Goal: Information Seeking & Learning: Learn about a topic

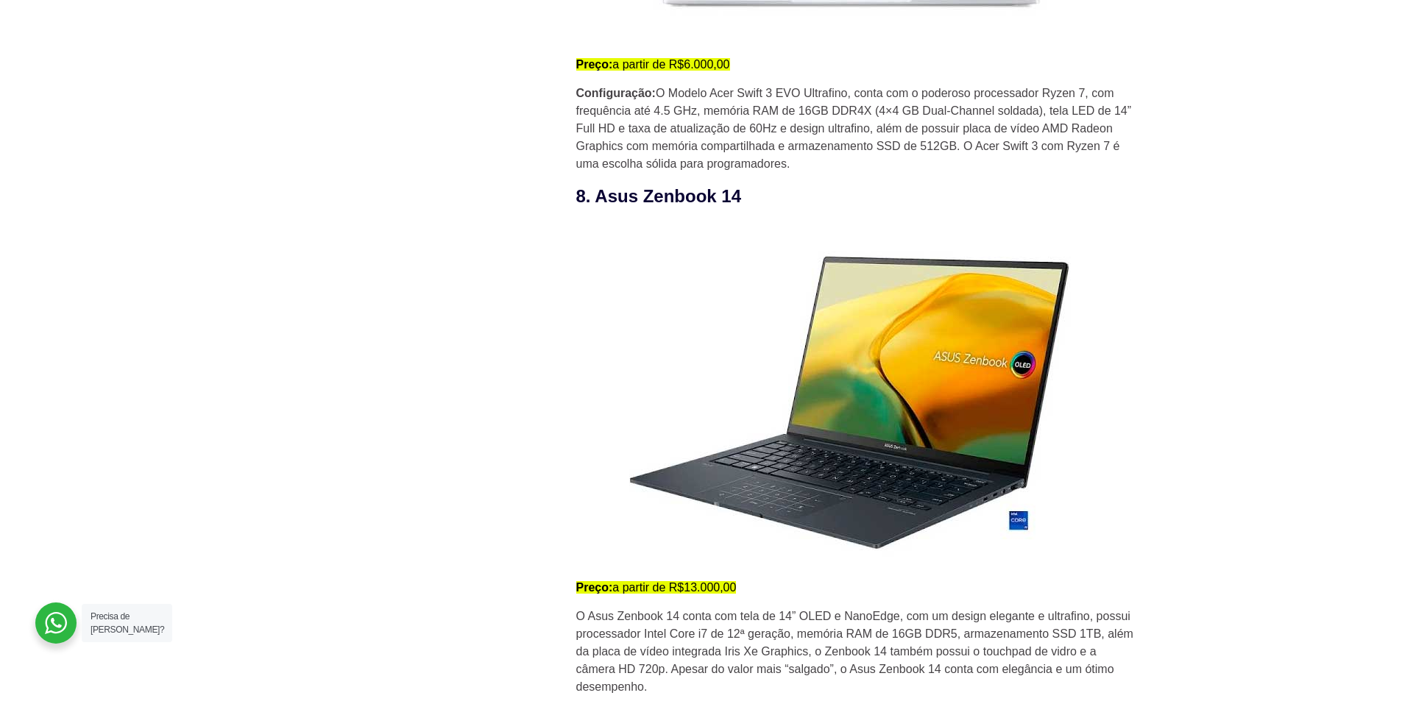
scroll to position [5077, 0]
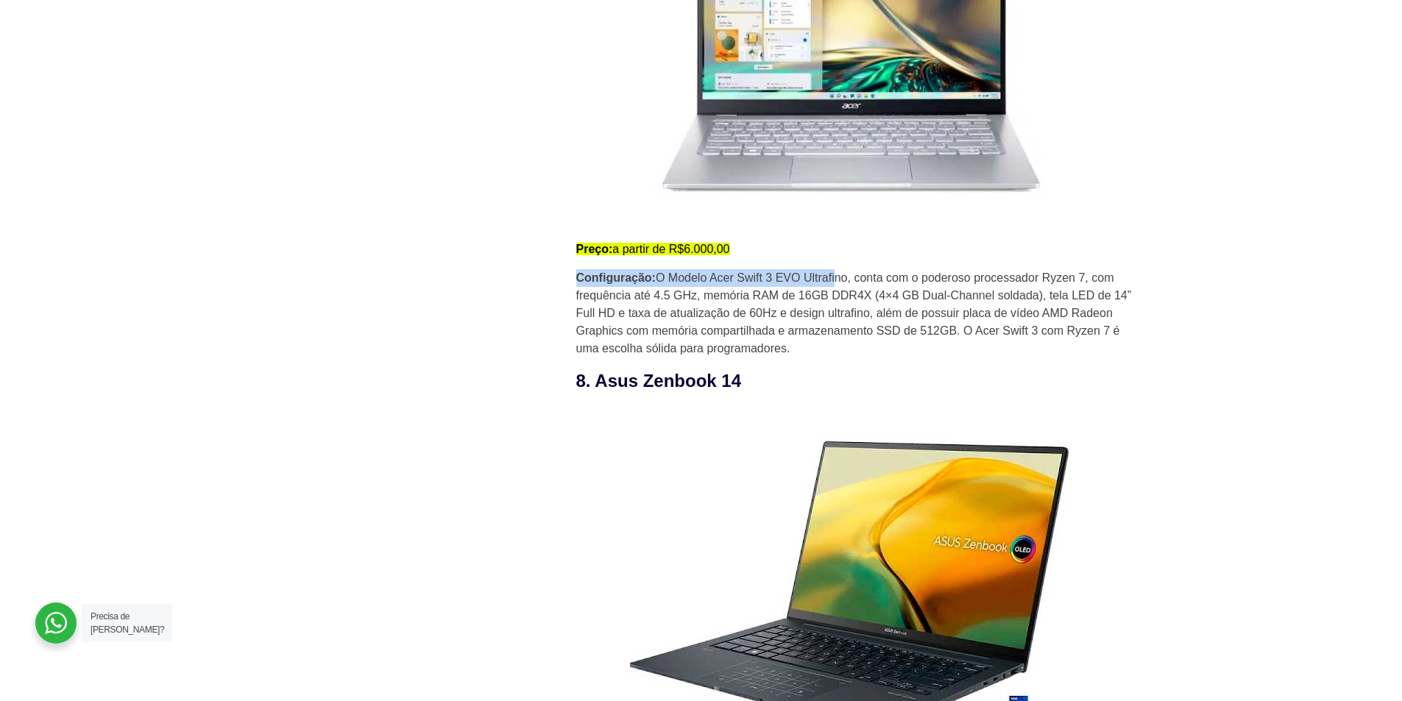
drag, startPoint x: 574, startPoint y: 277, endPoint x: 859, endPoint y: 315, distance: 287.9
click at [865, 358] on p "Configuração: O Modelo Acer Swift 3 EVO Ultrafino, conta com o poderoso process…" at bounding box center [855, 313] width 559 height 88
drag, startPoint x: 801, startPoint y: 347, endPoint x: 569, endPoint y: 241, distance: 254.5
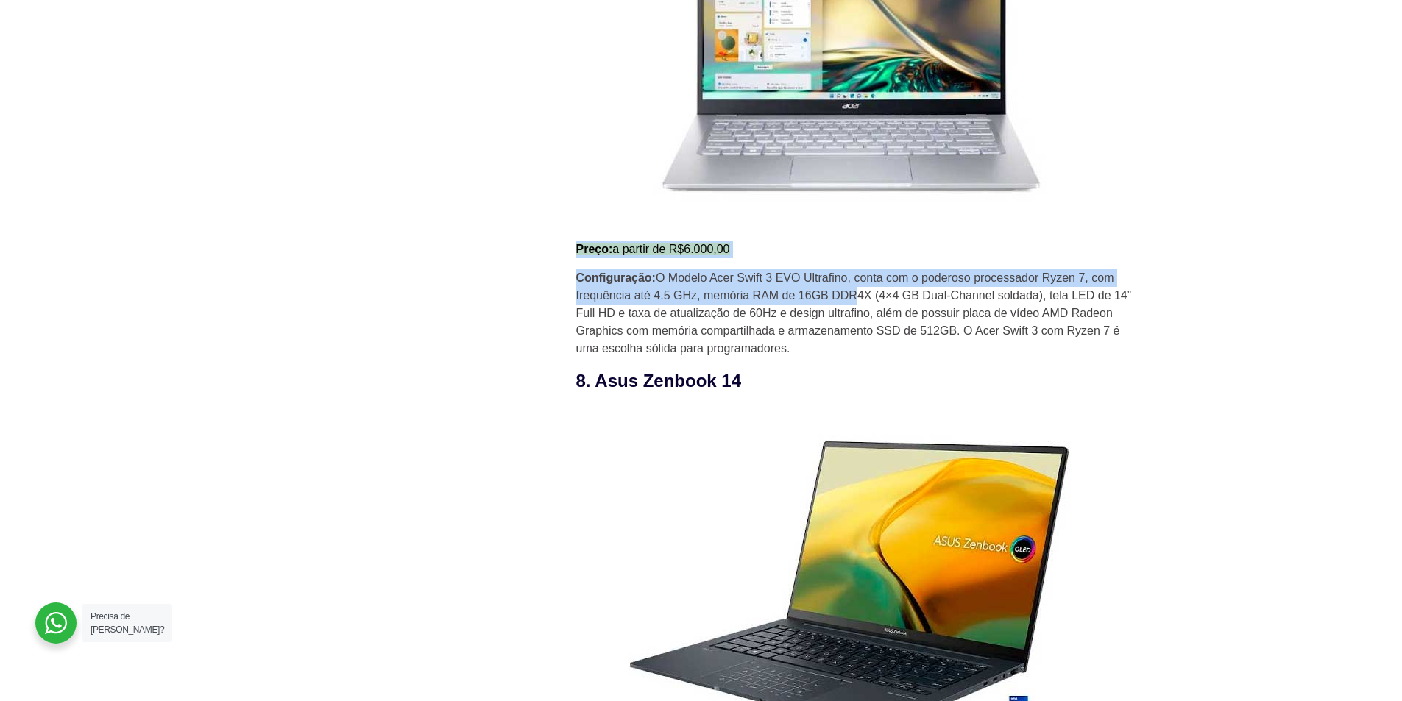
drag, startPoint x: 589, startPoint y: 249, endPoint x: 860, endPoint y: 305, distance: 277.2
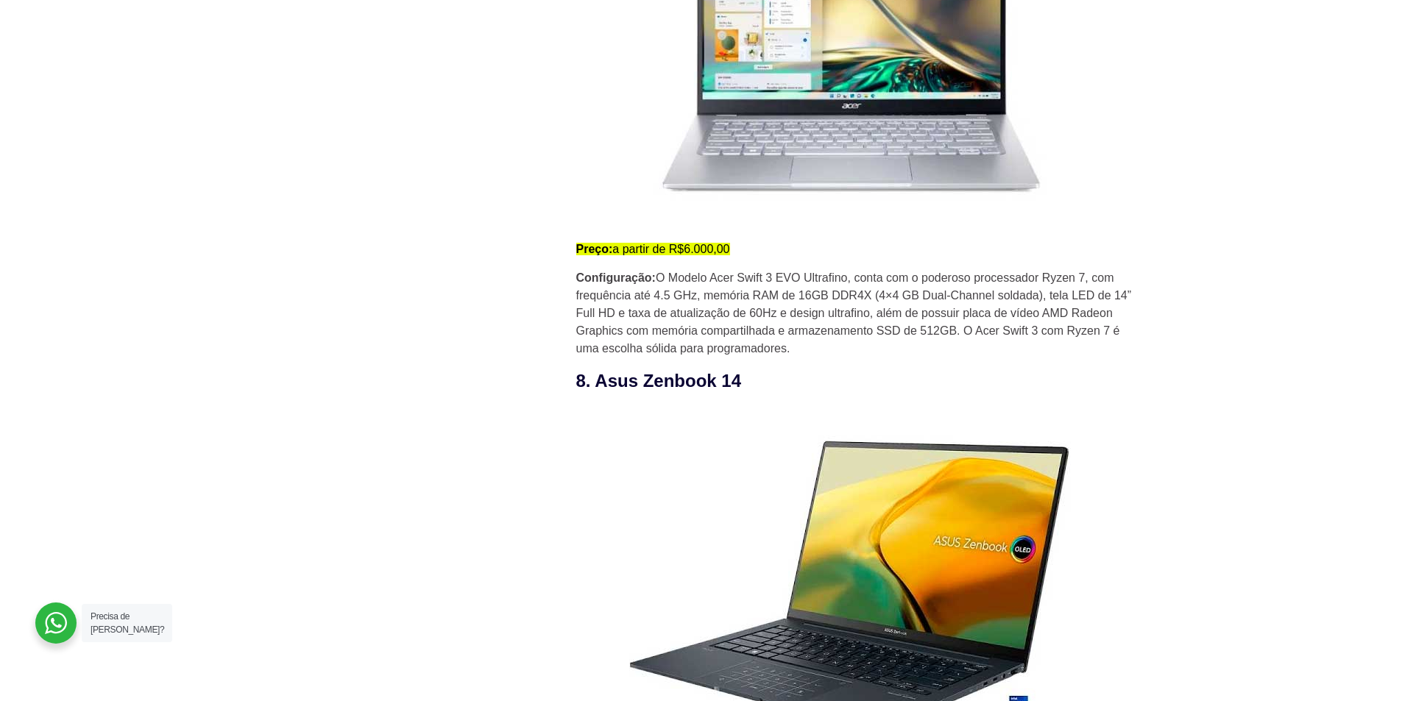
click at [837, 352] on p "Configuração: O Modelo Acer Swift 3 EVO Ultrafino, conta com o poderoso process…" at bounding box center [855, 313] width 559 height 88
drag, startPoint x: 812, startPoint y: 374, endPoint x: 583, endPoint y: 294, distance: 241.8
click at [819, 358] on p "Configuração: O Modelo Acer Swift 3 EVO Ultrafino, conta com o poderoso process…" at bounding box center [855, 313] width 559 height 88
drag, startPoint x: 808, startPoint y: 352, endPoint x: 578, endPoint y: 270, distance: 244.6
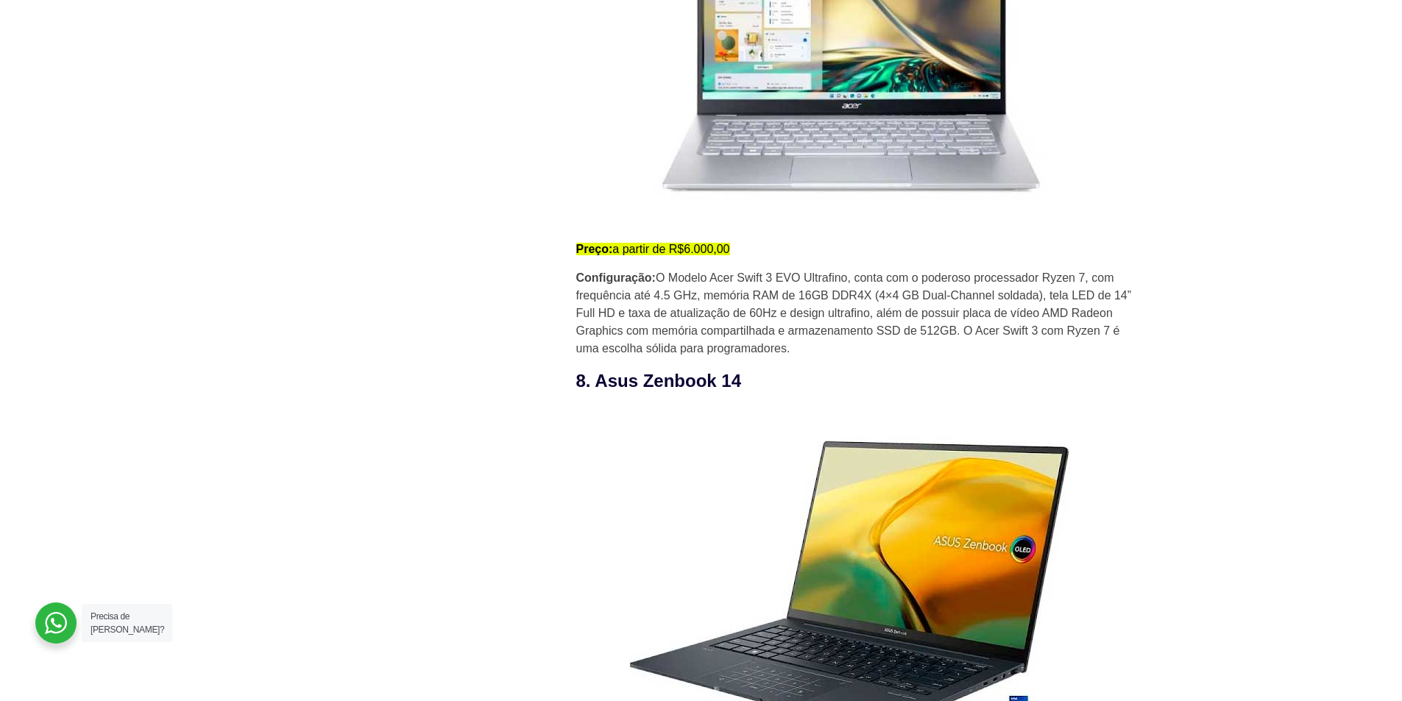
drag, startPoint x: 561, startPoint y: 249, endPoint x: 879, endPoint y: 362, distance: 337.9
click at [879, 358] on p "Configuração: O Modelo Acer Swift 3 EVO Ultrafino, conta com o poderoso process…" at bounding box center [855, 313] width 559 height 88
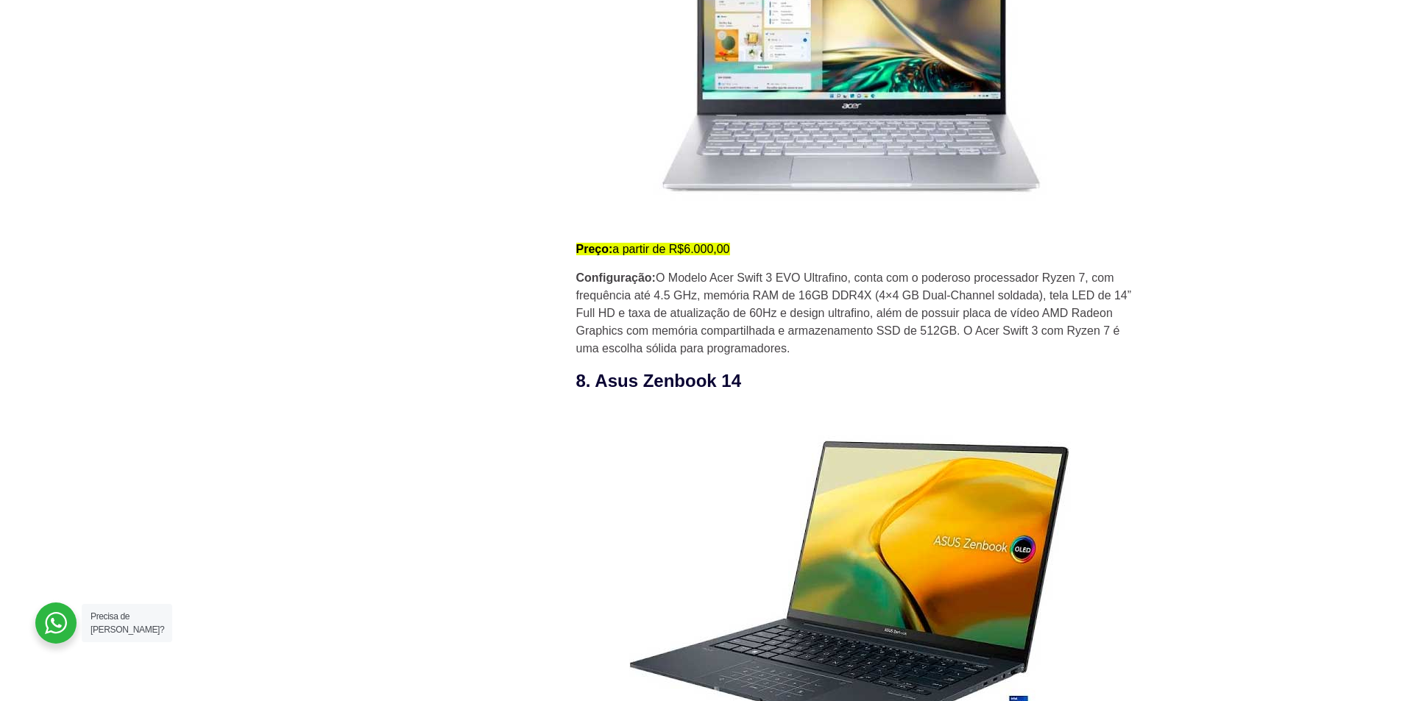
drag, startPoint x: 851, startPoint y: 357, endPoint x: 880, endPoint y: 347, distance: 30.2
click at [880, 347] on p "Configuração: O Modelo Acer Swift 3 EVO Ultrafino, conta com o poderoso process…" at bounding box center [855, 313] width 559 height 88
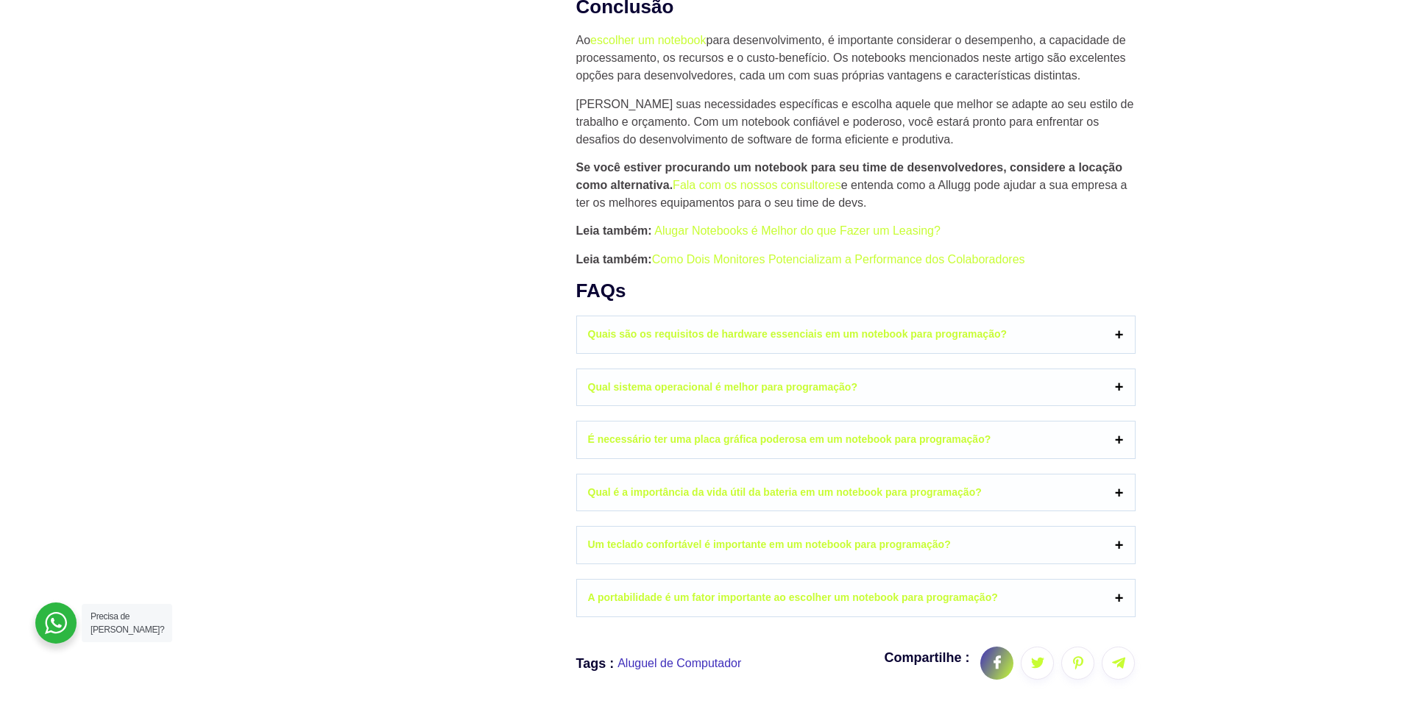
scroll to position [6990, 0]
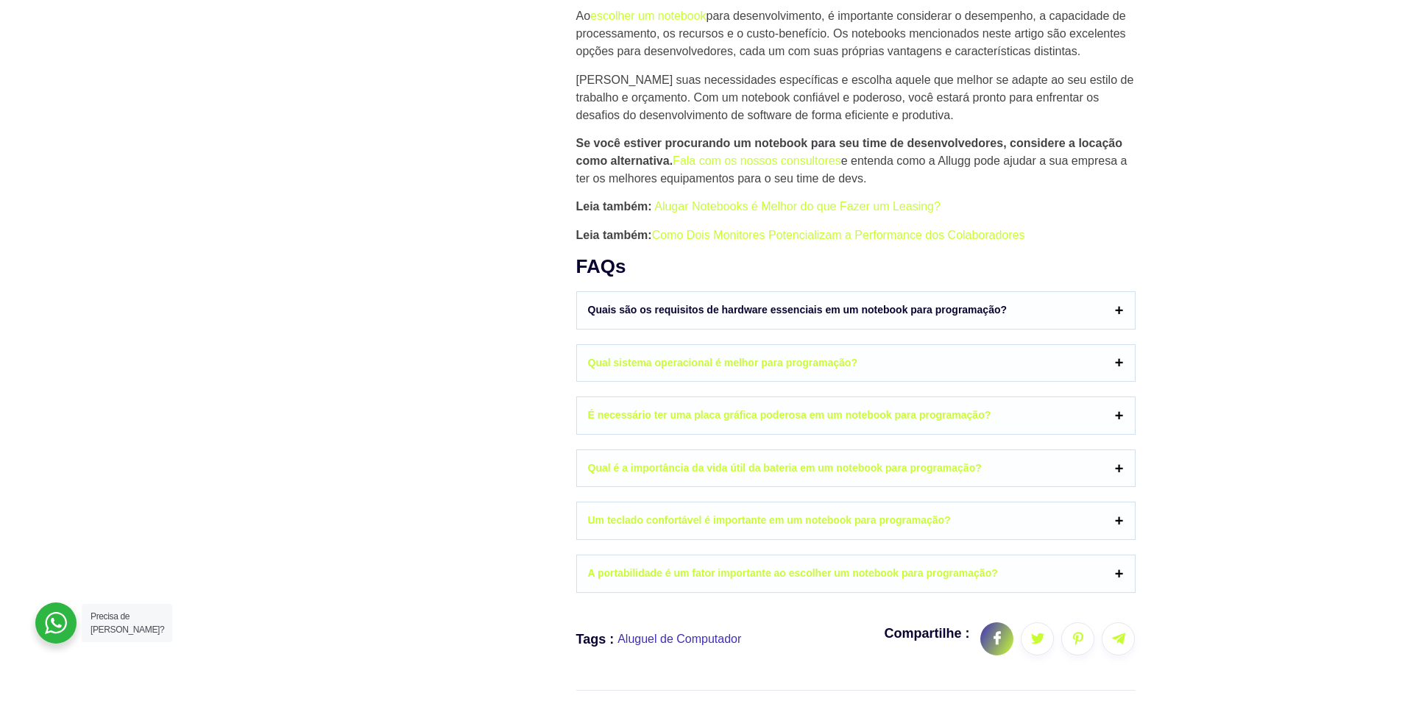
click at [709, 322] on link "Quais são os requisitos de hardware essenciais em um notebook para programação?" at bounding box center [856, 310] width 558 height 37
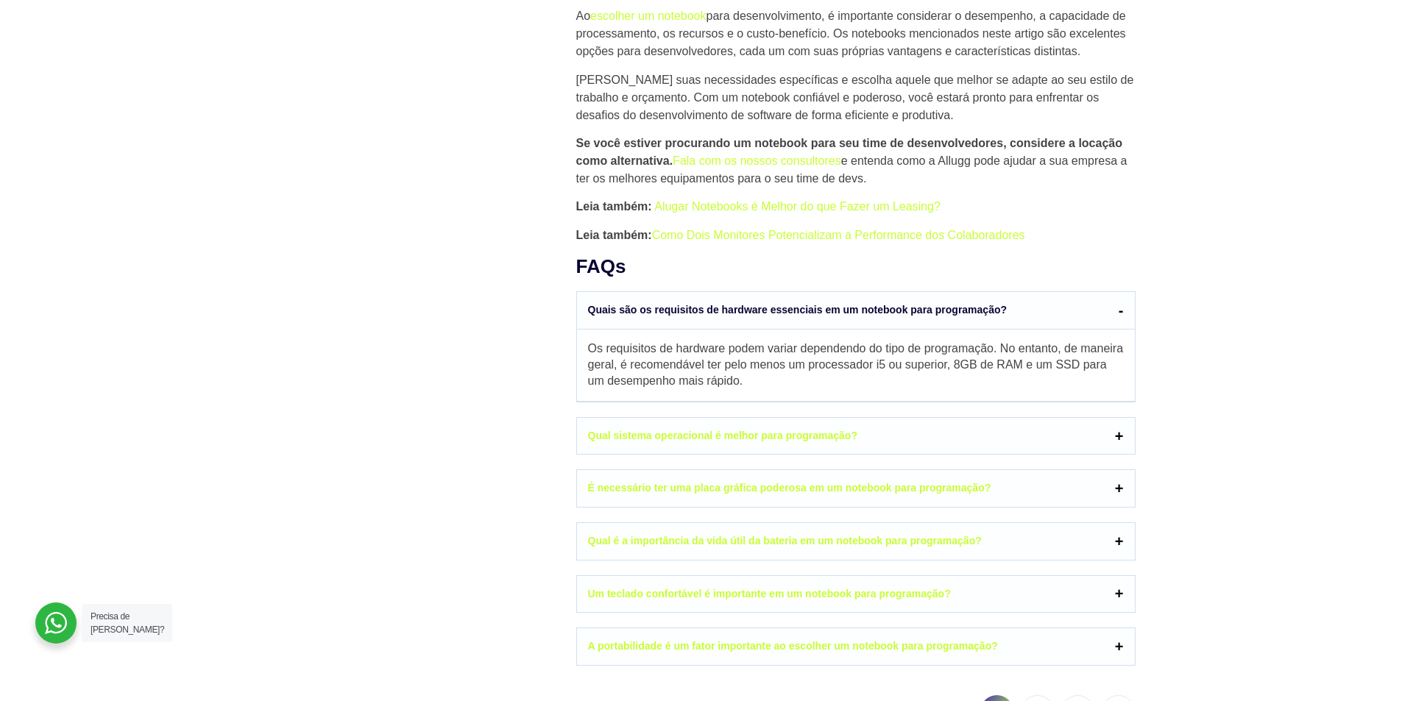
click at [709, 322] on link "Quais são os requisitos de hardware essenciais em um notebook para programação?" at bounding box center [856, 311] width 558 height 38
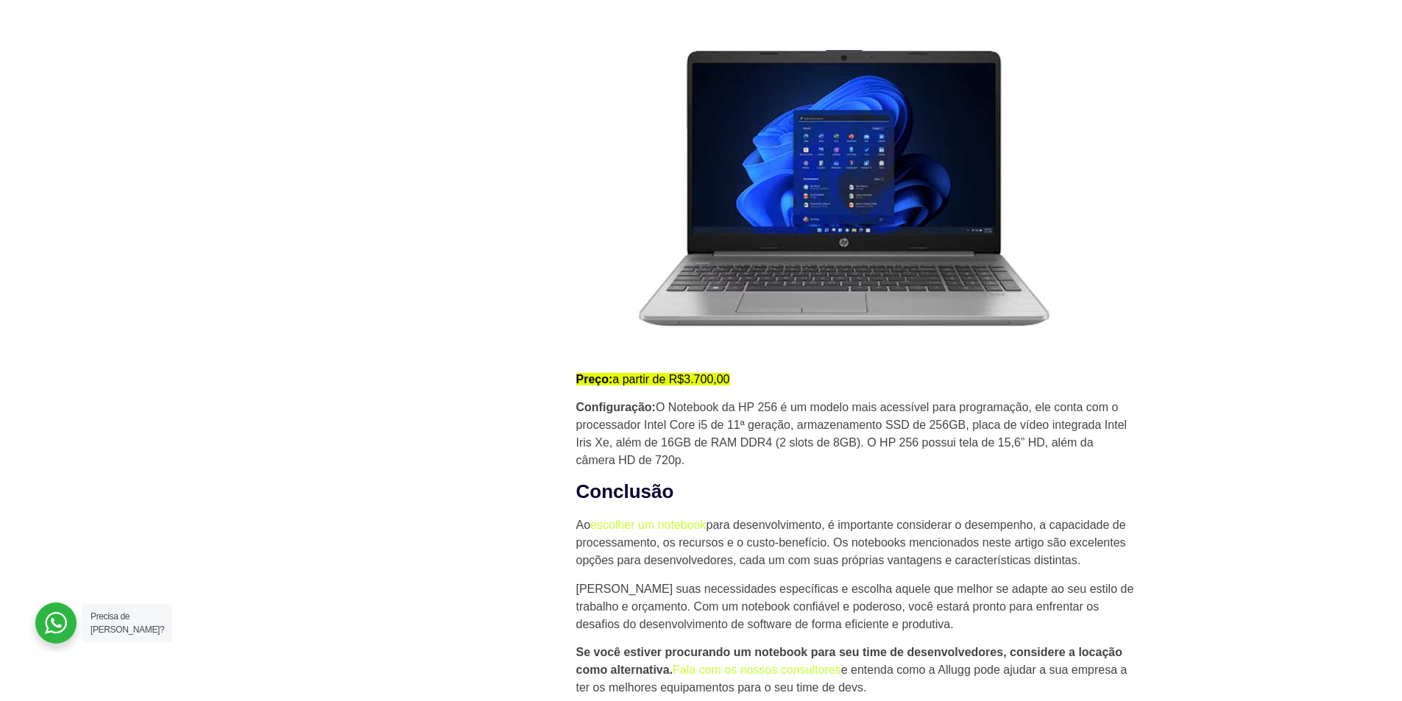
scroll to position [6328, 0]
